Goal: Information Seeking & Learning: Learn about a topic

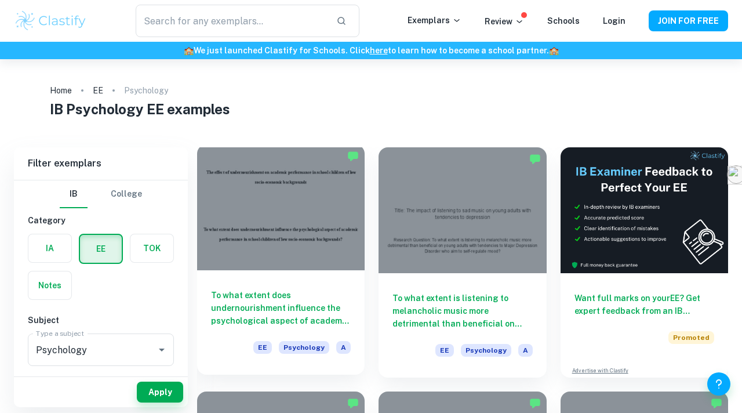
click at [255, 261] on div at bounding box center [280, 207] width 167 height 126
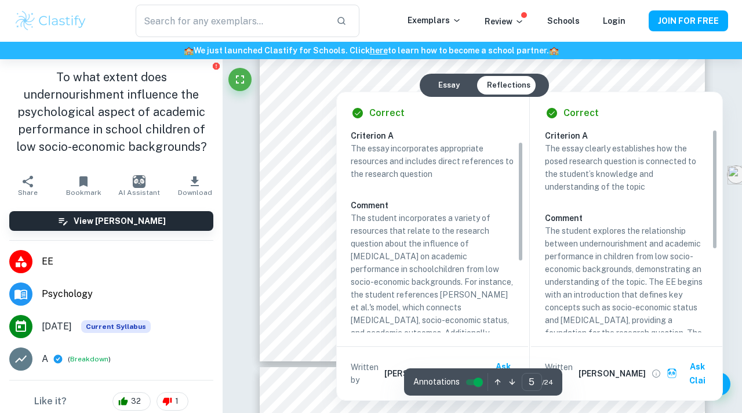
scroll to position [138, 0]
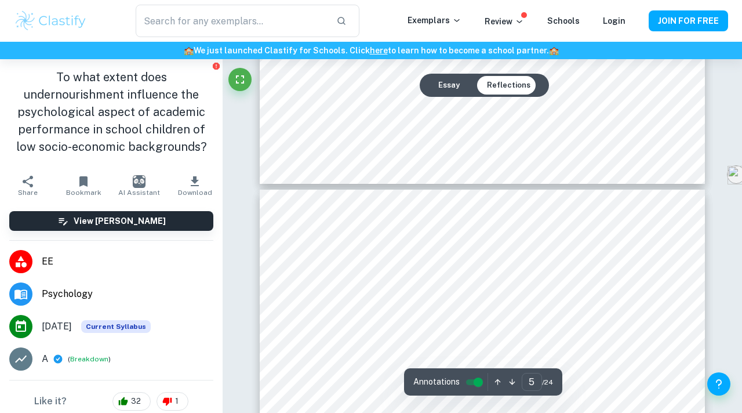
type input "6"
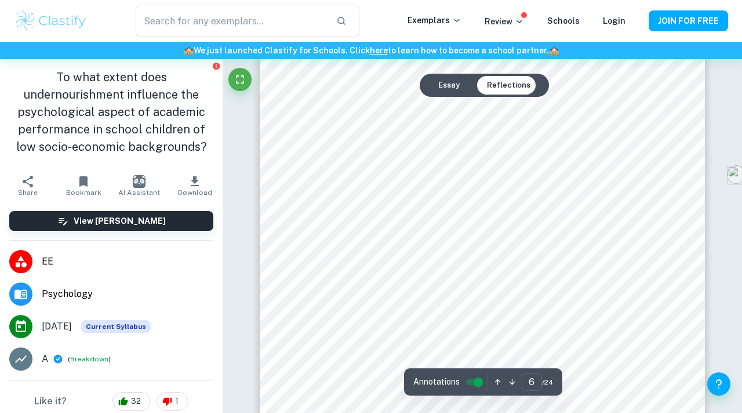
scroll to position [3511, 0]
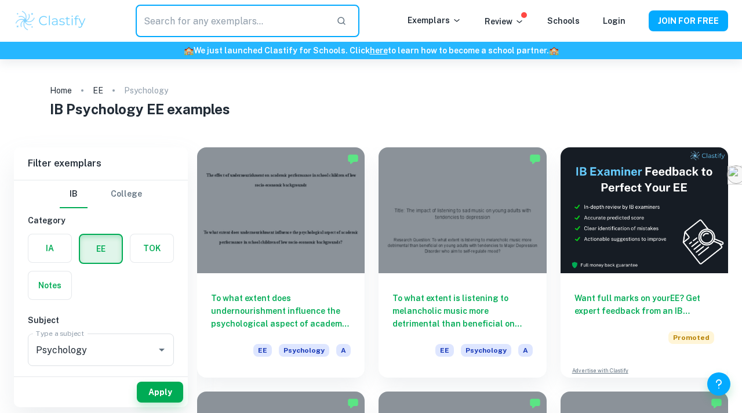
click at [206, 34] on input "text" at bounding box center [231, 21] width 191 height 32
type input "angression"
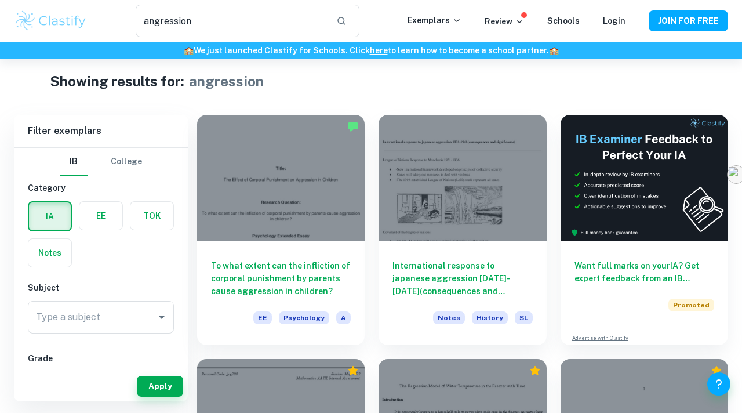
scroll to position [10, 0]
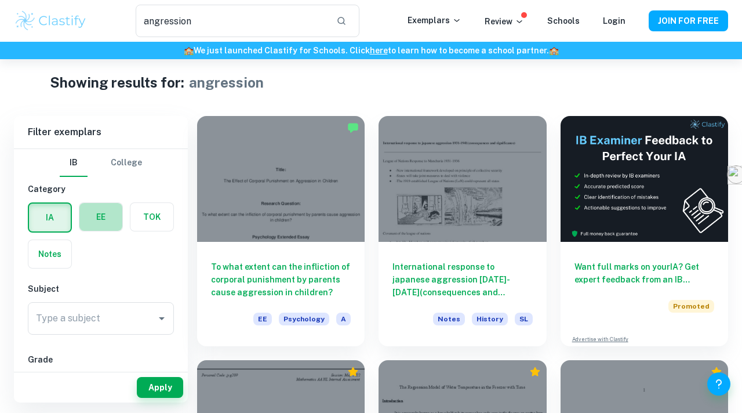
click at [110, 211] on label "button" at bounding box center [100, 217] width 43 height 28
click at [0, 0] on input "radio" at bounding box center [0, 0] width 0 height 0
click at [100, 326] on input "Type a subject" at bounding box center [92, 318] width 118 height 22
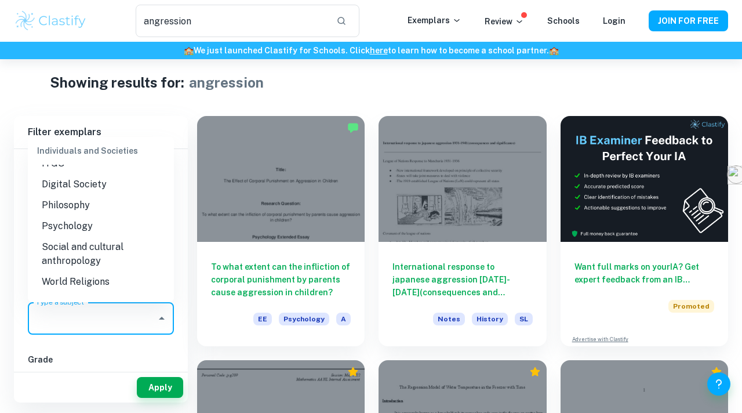
scroll to position [1159, 0]
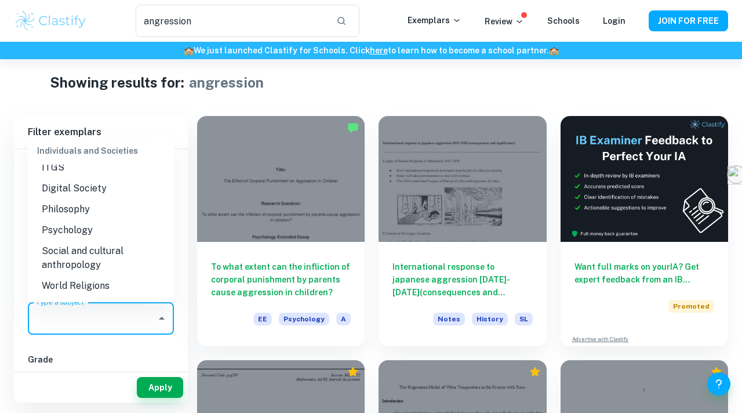
click at [64, 224] on li "Psychology" at bounding box center [101, 230] width 146 height 21
type input "Psychology"
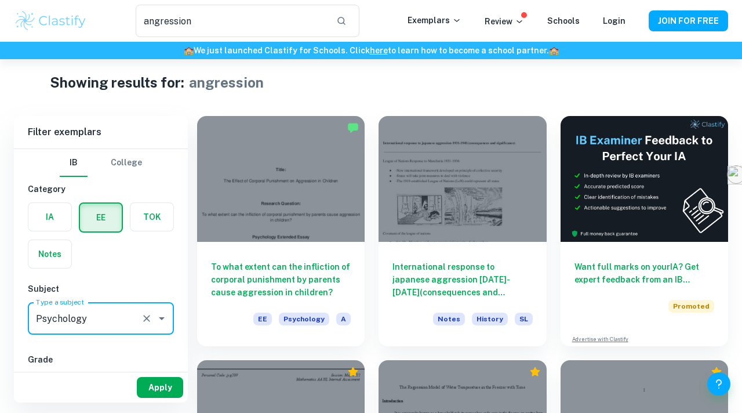
click at [164, 381] on button "Apply" at bounding box center [160, 387] width 46 height 21
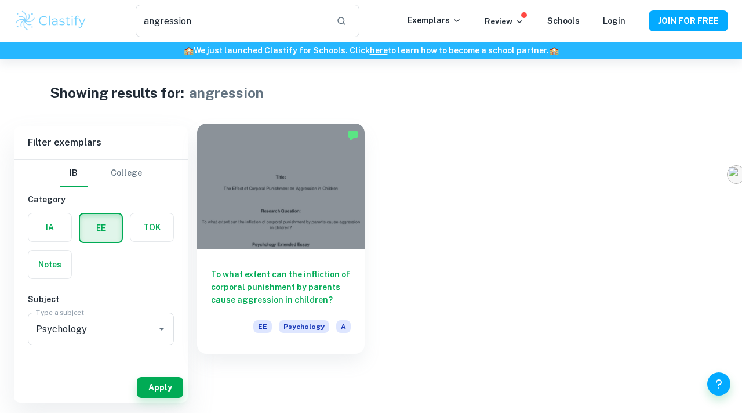
click at [309, 182] on div at bounding box center [280, 186] width 167 height 126
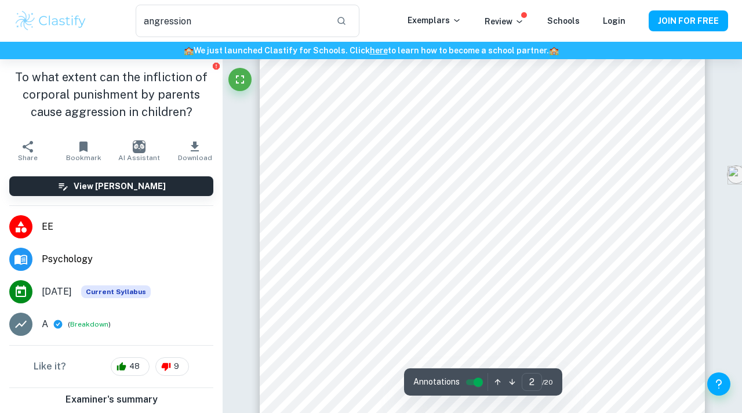
scroll to position [1578, 0]
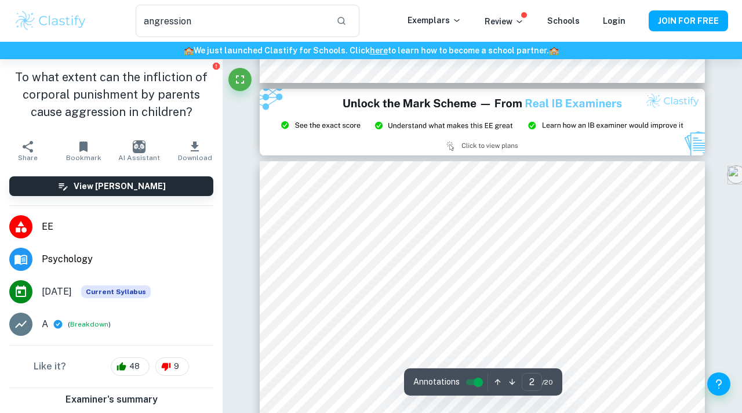
type input "3"
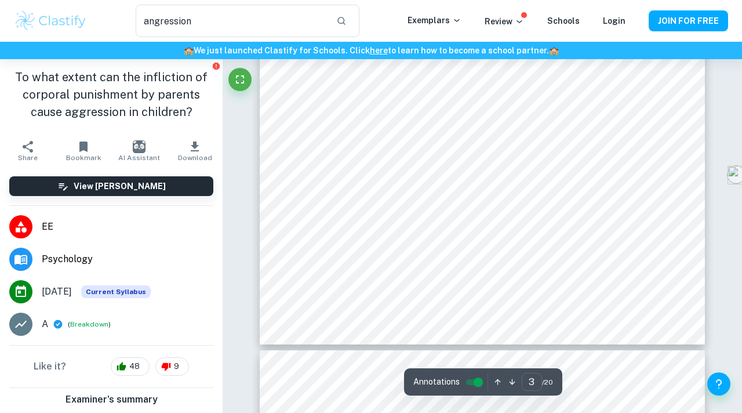
scroll to position [1855, 0]
